Goal: Task Accomplishment & Management: Use online tool/utility

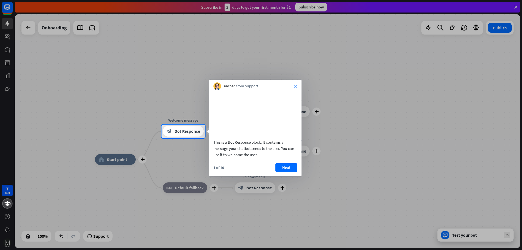
click at [295, 87] on icon "close" at bounding box center [295, 86] width 3 height 3
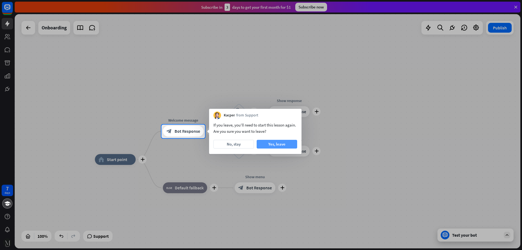
click at [270, 143] on button "Yes, leave" at bounding box center [277, 144] width 41 height 9
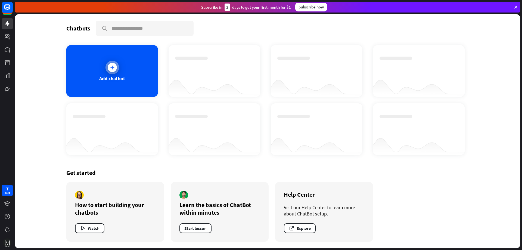
click at [109, 64] on div at bounding box center [112, 67] width 9 height 9
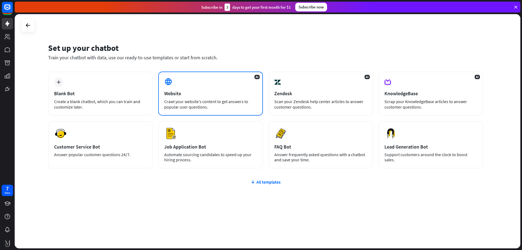
click at [218, 97] on div "AI Website Crawl your website’s content to get answers to popular user question…" at bounding box center [210, 94] width 105 height 44
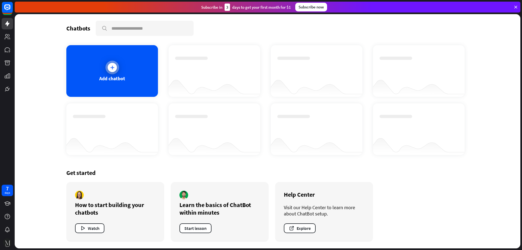
click at [114, 62] on div at bounding box center [113, 68] width 14 height 14
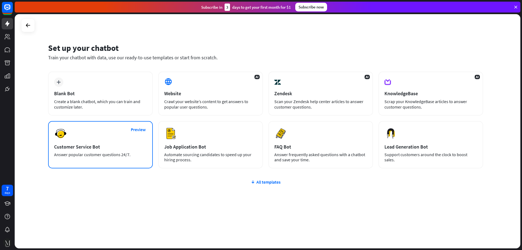
click at [96, 134] on div "Preview Customer Service Bot Answer popular customer questions 24/7." at bounding box center [100, 144] width 105 height 47
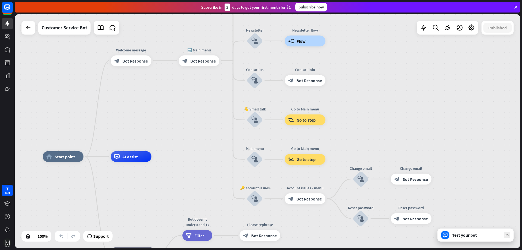
drag, startPoint x: 276, startPoint y: 136, endPoint x: 203, endPoint y: 162, distance: 77.7
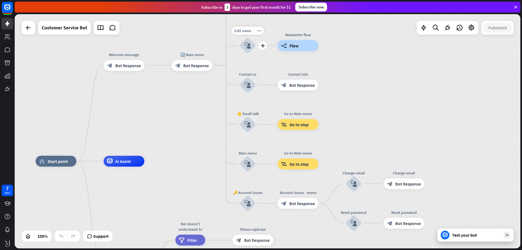
click at [248, 52] on div "block_user_input" at bounding box center [248, 46] width 16 height 16
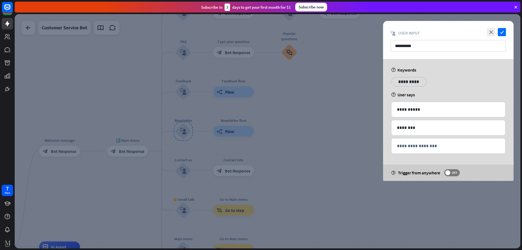
click at [347, 81] on div at bounding box center [268, 131] width 506 height 234
